Goal: Book appointment/travel/reservation

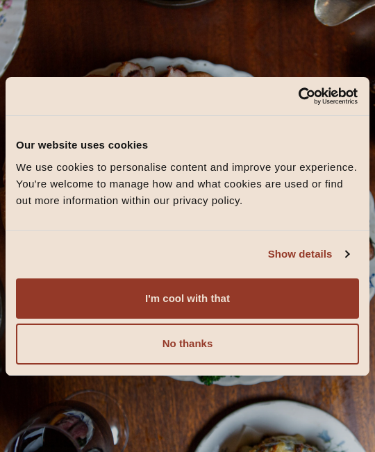
click at [264, 299] on button "I'm cool with that" at bounding box center [187, 298] width 343 height 40
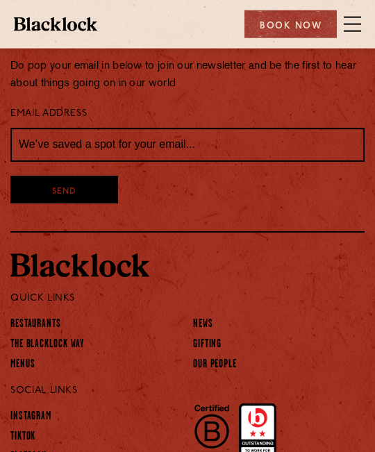
scroll to position [3713, 0]
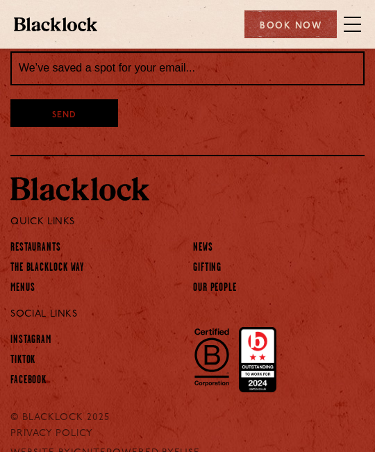
click at [24, 285] on link "Menus" at bounding box center [22, 288] width 25 height 14
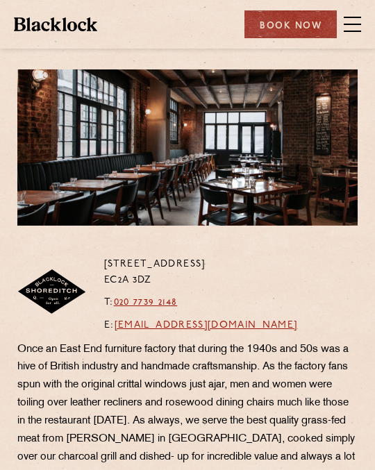
click at [354, 22] on span at bounding box center [352, 24] width 17 height 21
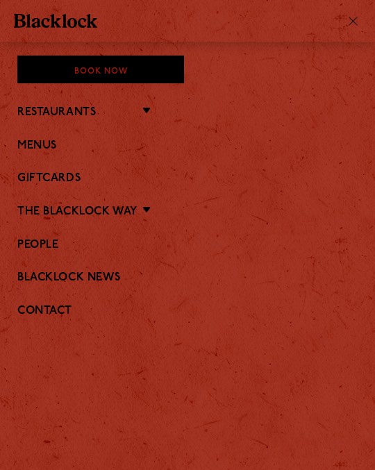
click at [350, 21] on div at bounding box center [350, 20] width 21 height 11
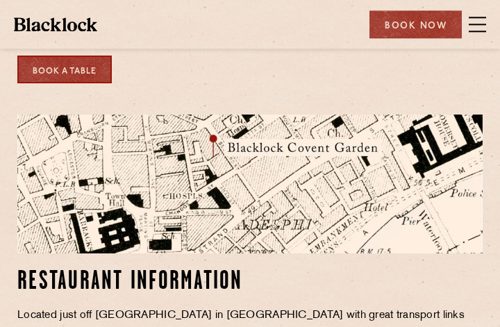
scroll to position [545, 0]
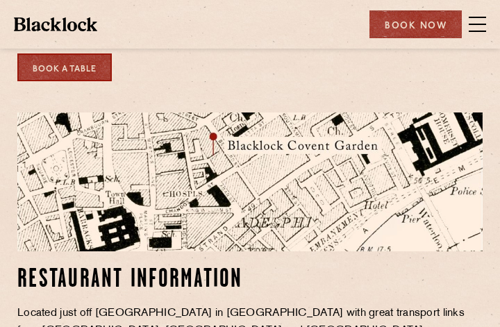
click at [339, 187] on img at bounding box center [249, 182] width 465 height 139
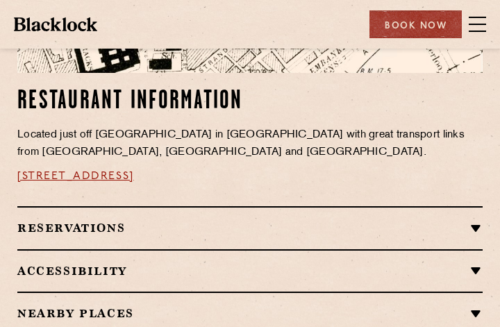
scroll to position [727, 0]
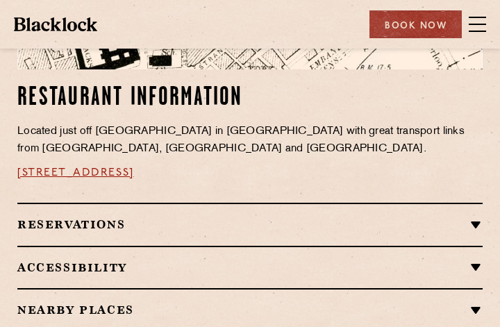
click at [472, 223] on h2 "Reservations" at bounding box center [249, 224] width 465 height 13
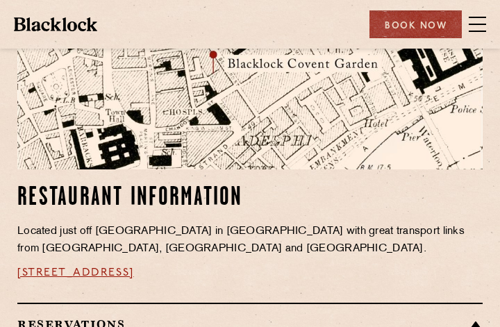
scroll to position [624, 0]
